Goal: Transaction & Acquisition: Purchase product/service

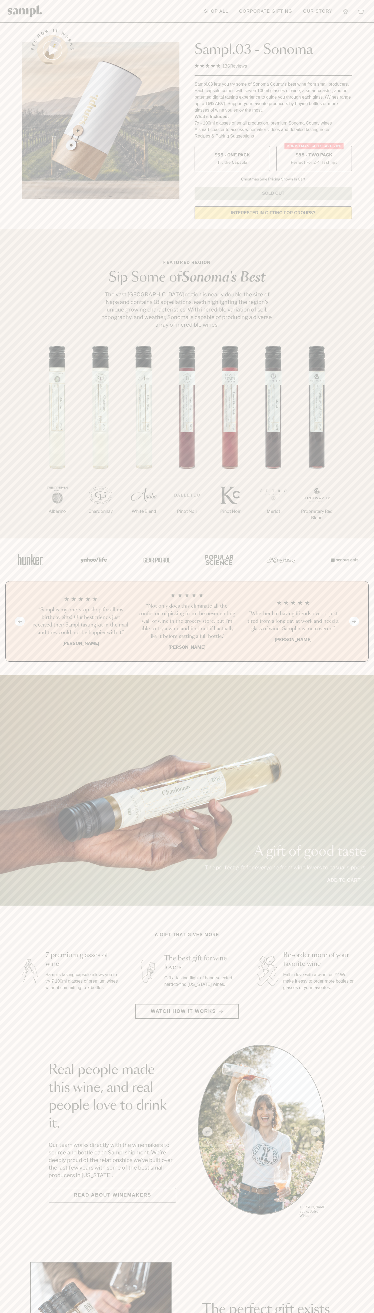
click at [314, 159] on label "Christmas SALE! Save 20% $88 - Two Pack Perfect For 2-4 Tastings" at bounding box center [313, 158] width 75 height 25
click at [81, 622] on h3 "“Sampl is my one-stop shop for all my birthday gifts! Our best friends just rec…" at bounding box center [81, 621] width 98 height 30
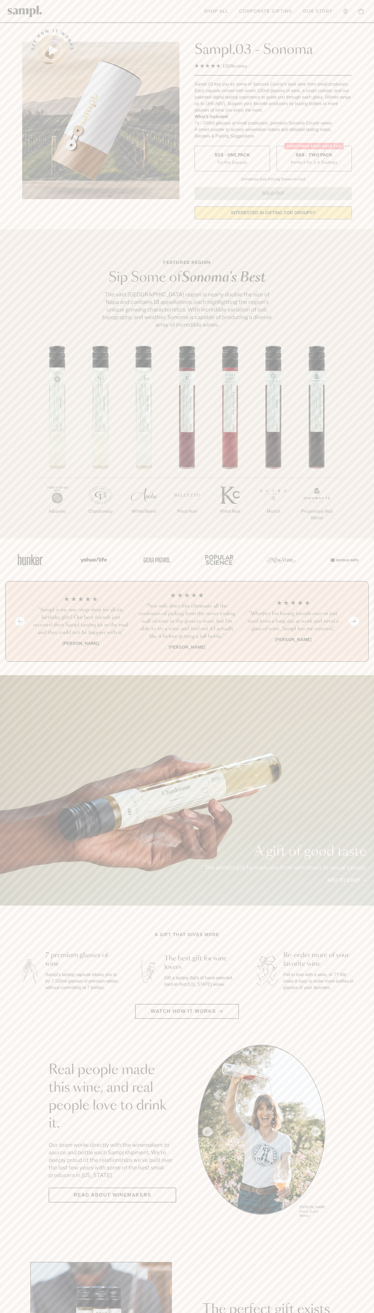
click at [133, 21] on header "Toggle navigation menu Shop All Corporate Gifting Our Story Account Story Shop …" at bounding box center [187, 11] width 374 height 23
click at [356, 532] on div "1/7 Albarino 2/7 Chardonnay 3/7" at bounding box center [187, 442] width 374 height 193
click at [178, 1312] on html "Skip to main content Toggle navigation menu Shop All Corporate Gifting Our Stor…" at bounding box center [187, 1266] width 374 height 2533
click at [7, 405] on div "1/7 Albarino 2/7 Chardonnay 3/7" at bounding box center [187, 442] width 374 height 193
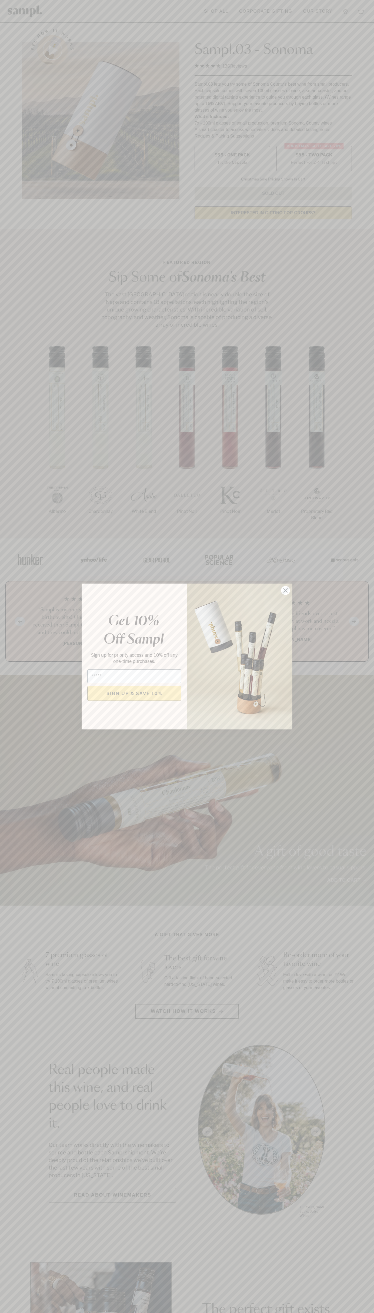
click at [285, 590] on icon "Close dialog" at bounding box center [286, 591] width 4 height 4
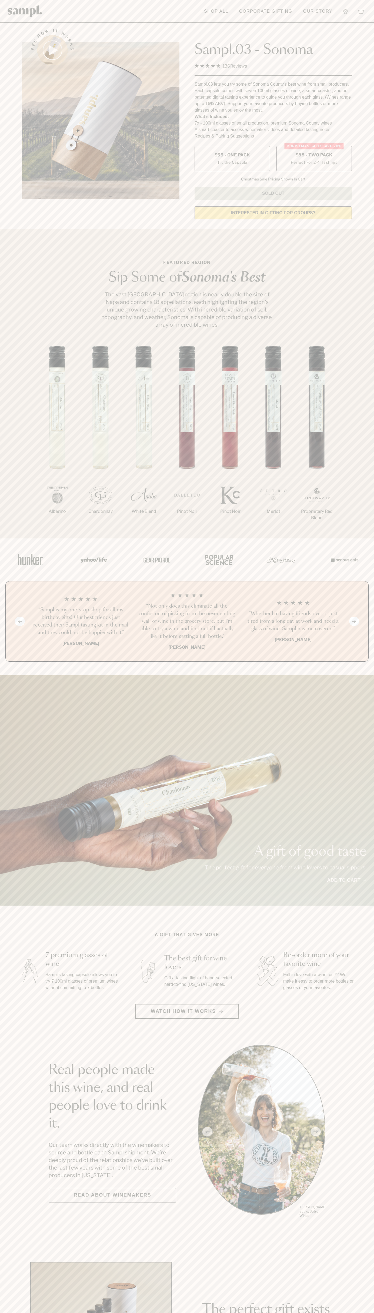
click at [314, 159] on label "Christmas SALE! Save 20% $88 - Two Pack Perfect For 2-4 Tastings" at bounding box center [313, 158] width 75 height 25
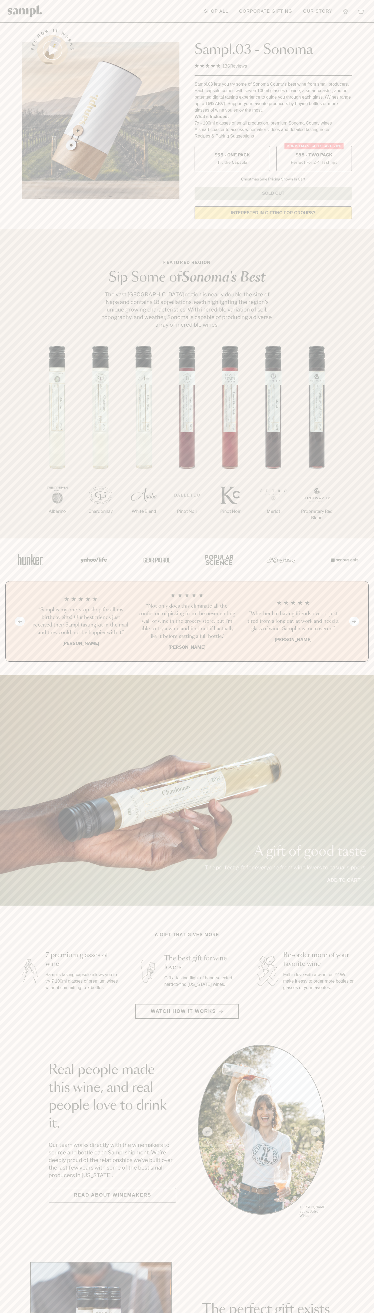
click at [81, 622] on h3 "“Sampl is my one-stop shop for all my birthday gifts! Our best friends just rec…" at bounding box center [81, 621] width 98 height 30
